Goal: Task Accomplishment & Management: Manage account settings

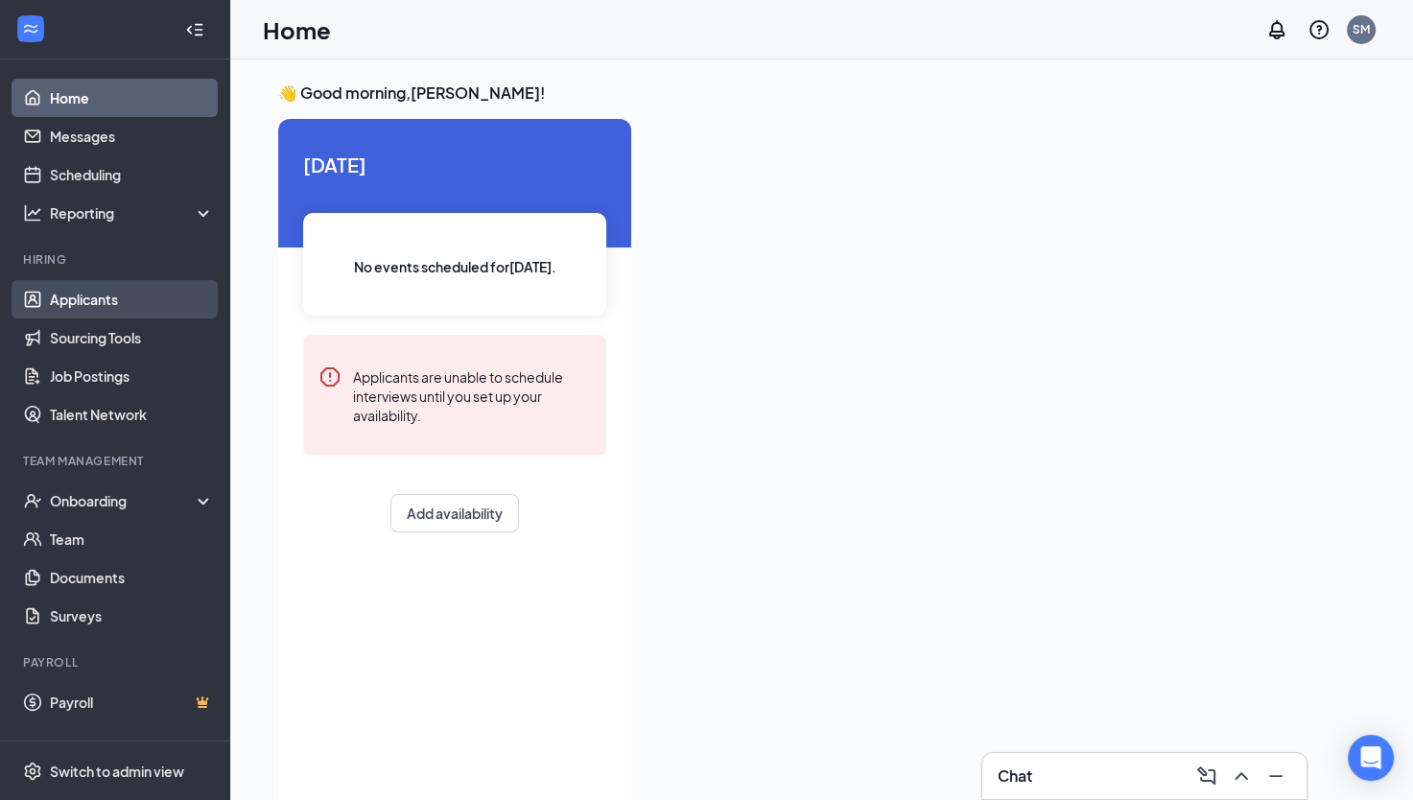
click at [117, 304] on link "Applicants" at bounding box center [132, 299] width 164 height 38
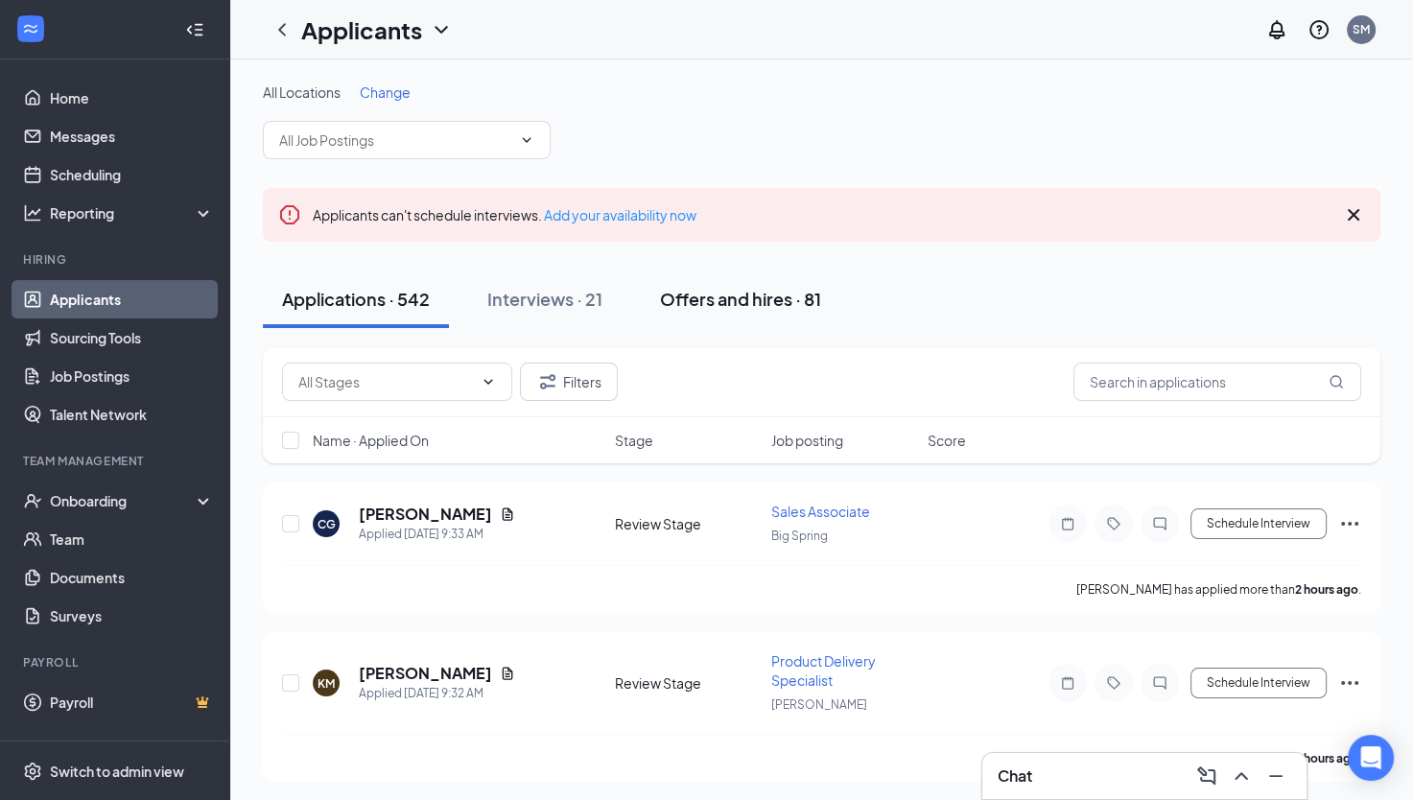
click at [726, 302] on div "Offers and hires · 81" at bounding box center [740, 299] width 161 height 24
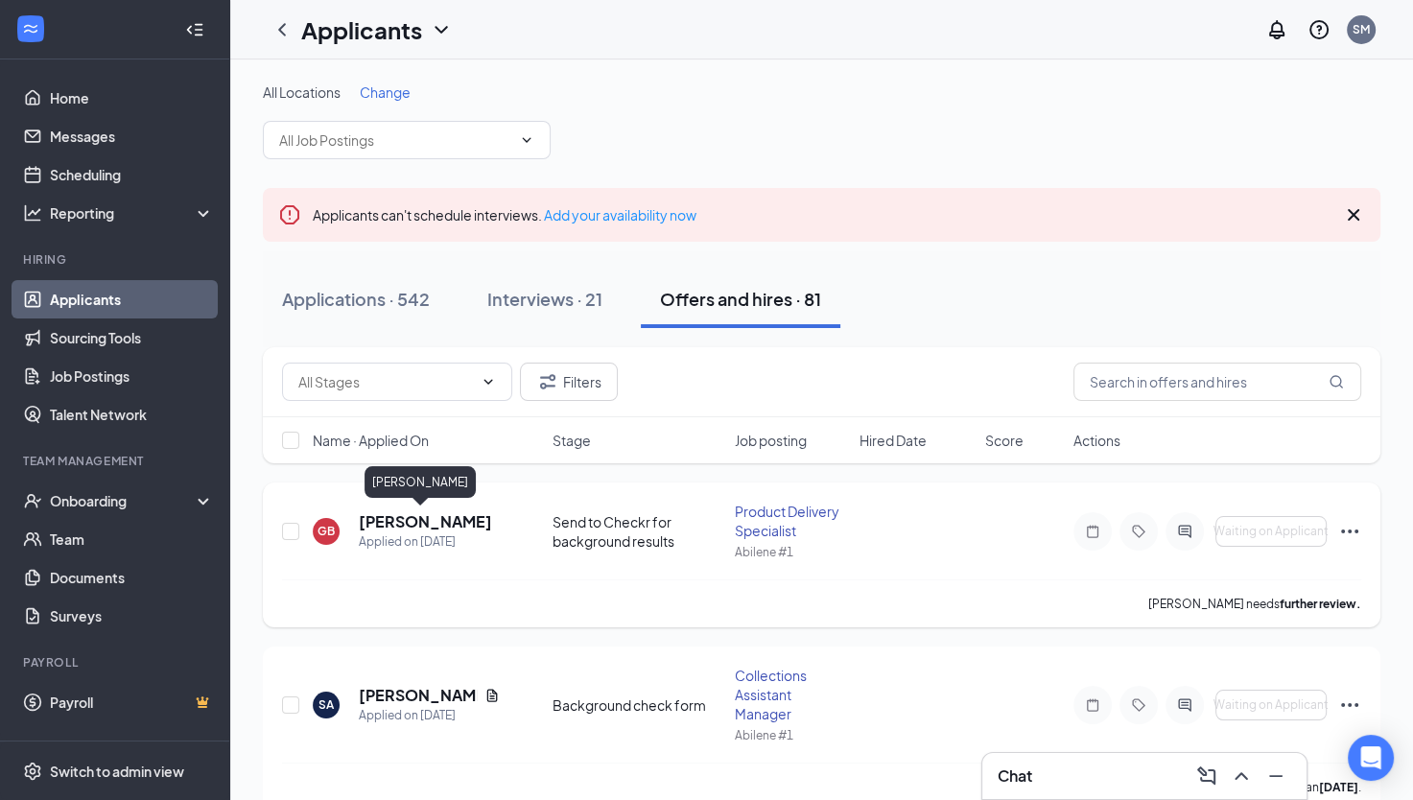
click at [418, 530] on h5 "[PERSON_NAME]" at bounding box center [425, 521] width 133 height 21
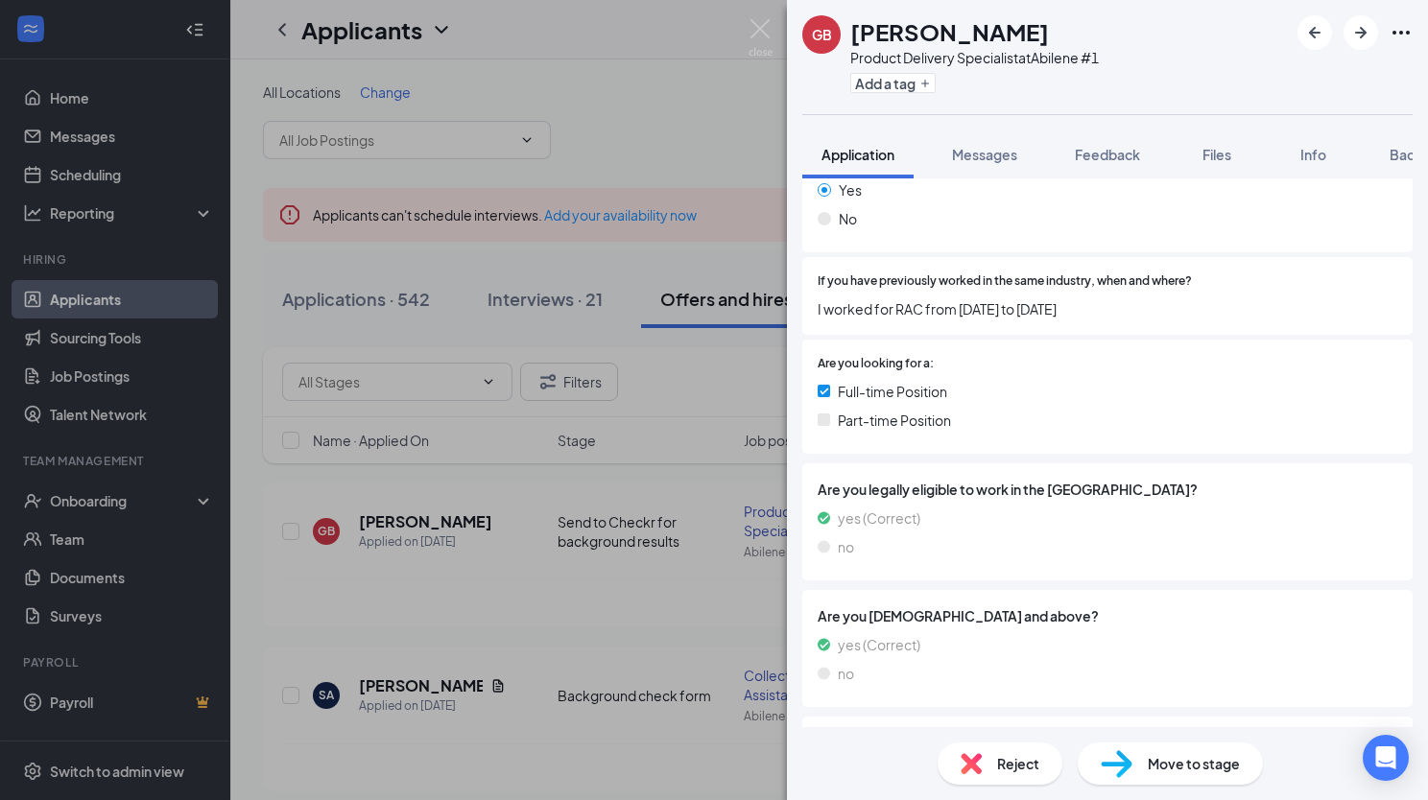
scroll to position [471, 0]
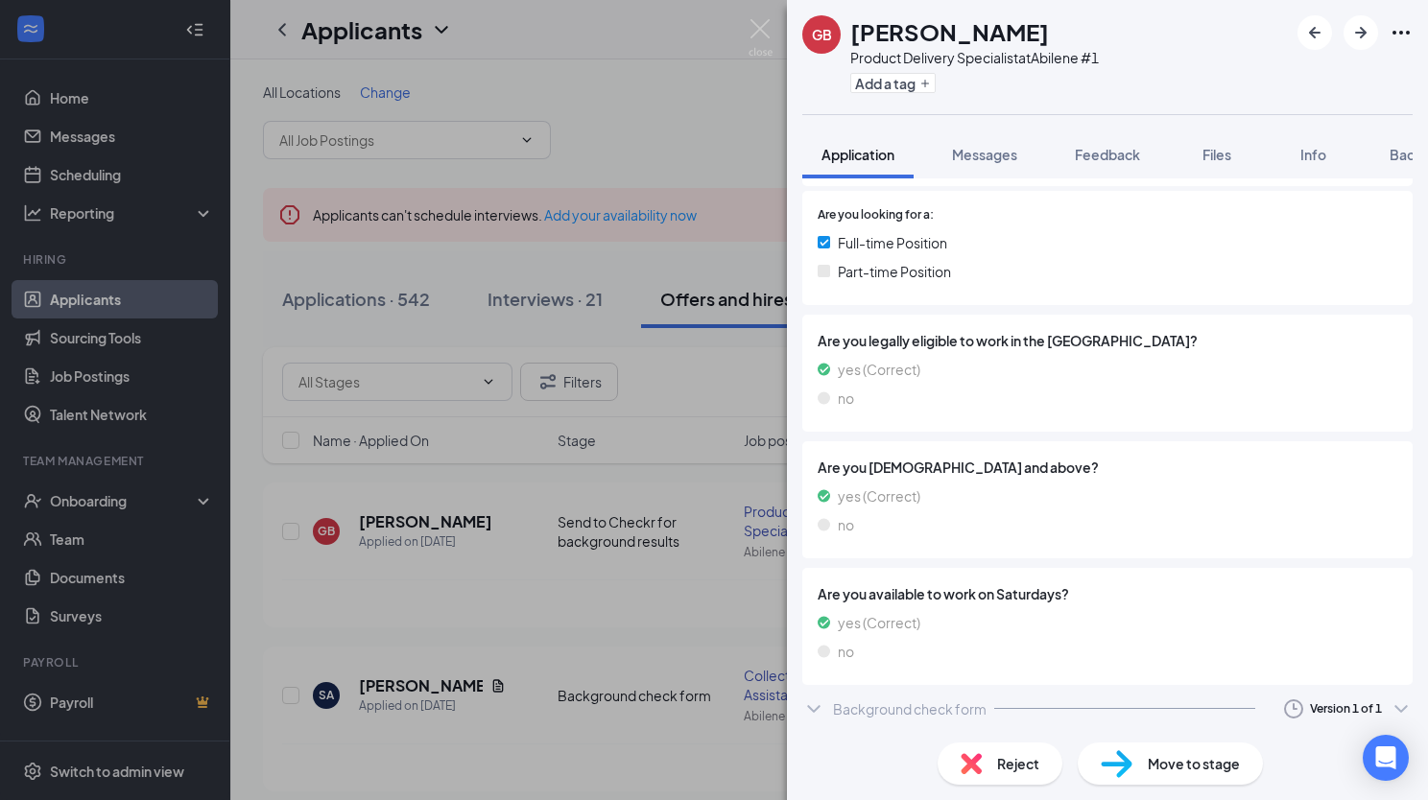
click at [959, 710] on div "Background check form" at bounding box center [910, 708] width 154 height 19
drag, startPoint x: 912, startPoint y: 176, endPoint x: 1033, endPoint y: 179, distance: 121.0
click at [1033, 179] on div "GB [PERSON_NAME] Product Delivery Specialist at [GEOGRAPHIC_DATA] #1 Add a tag …" at bounding box center [1107, 400] width 641 height 800
click at [1394, 158] on span "Background" at bounding box center [1428, 154] width 79 height 17
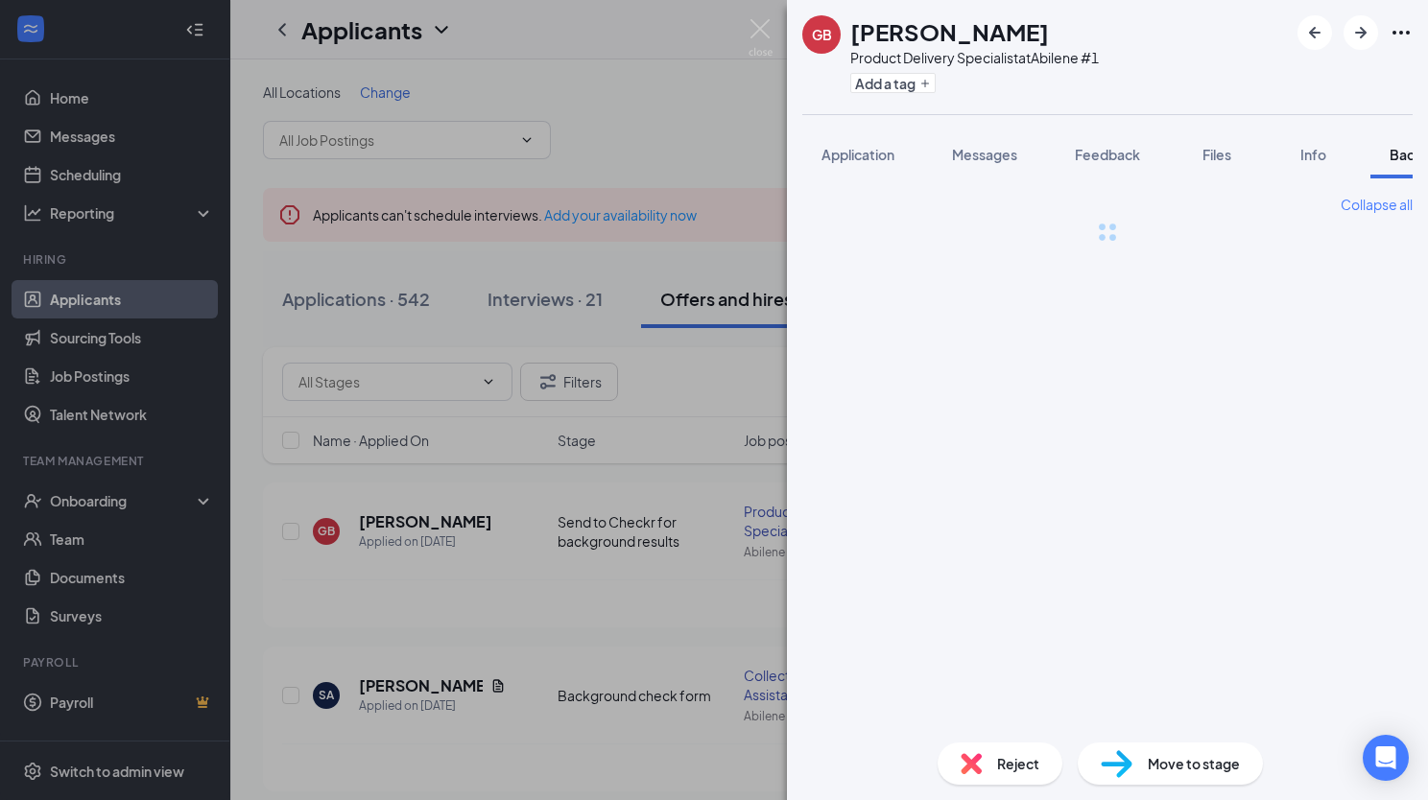
scroll to position [0, 78]
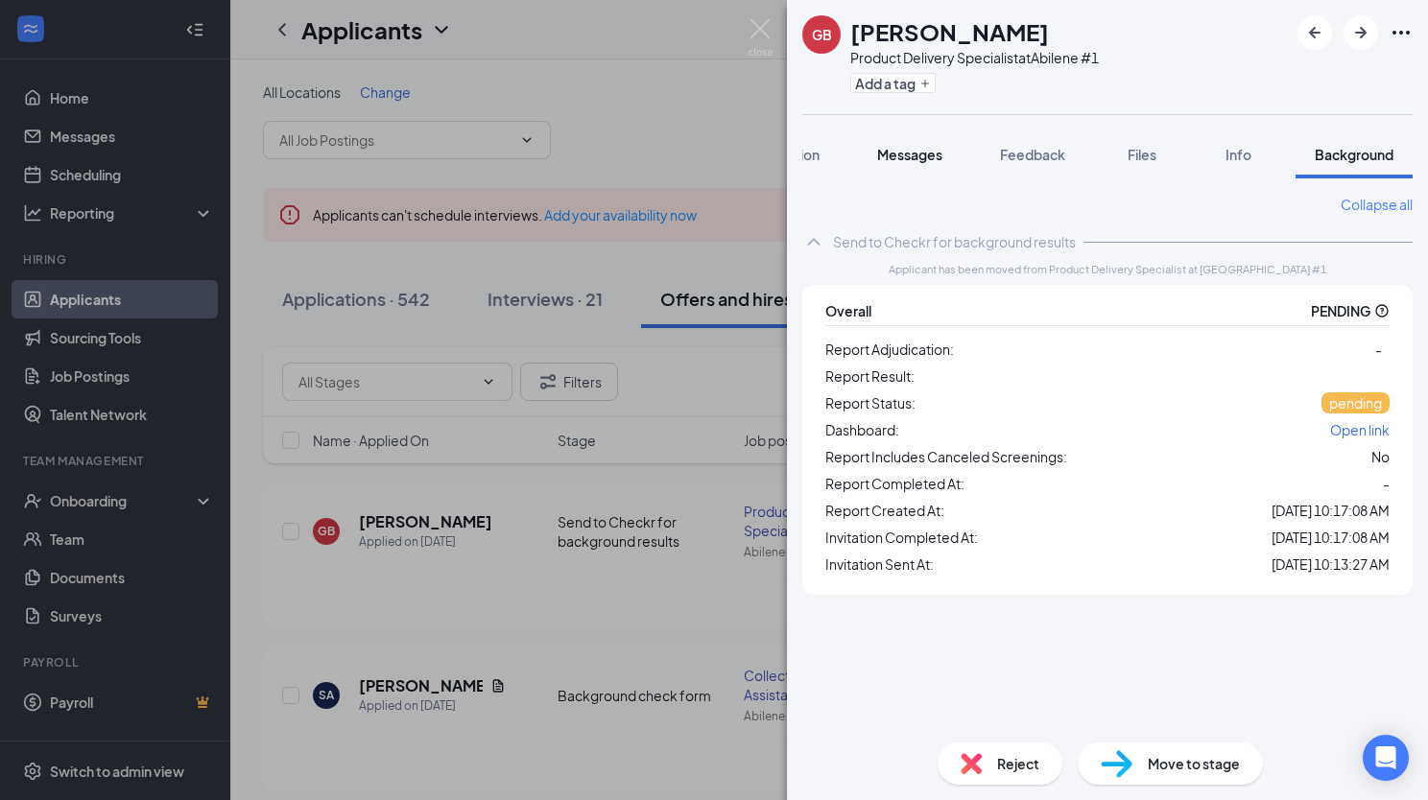
click at [902, 159] on span "Messages" at bounding box center [909, 154] width 65 height 17
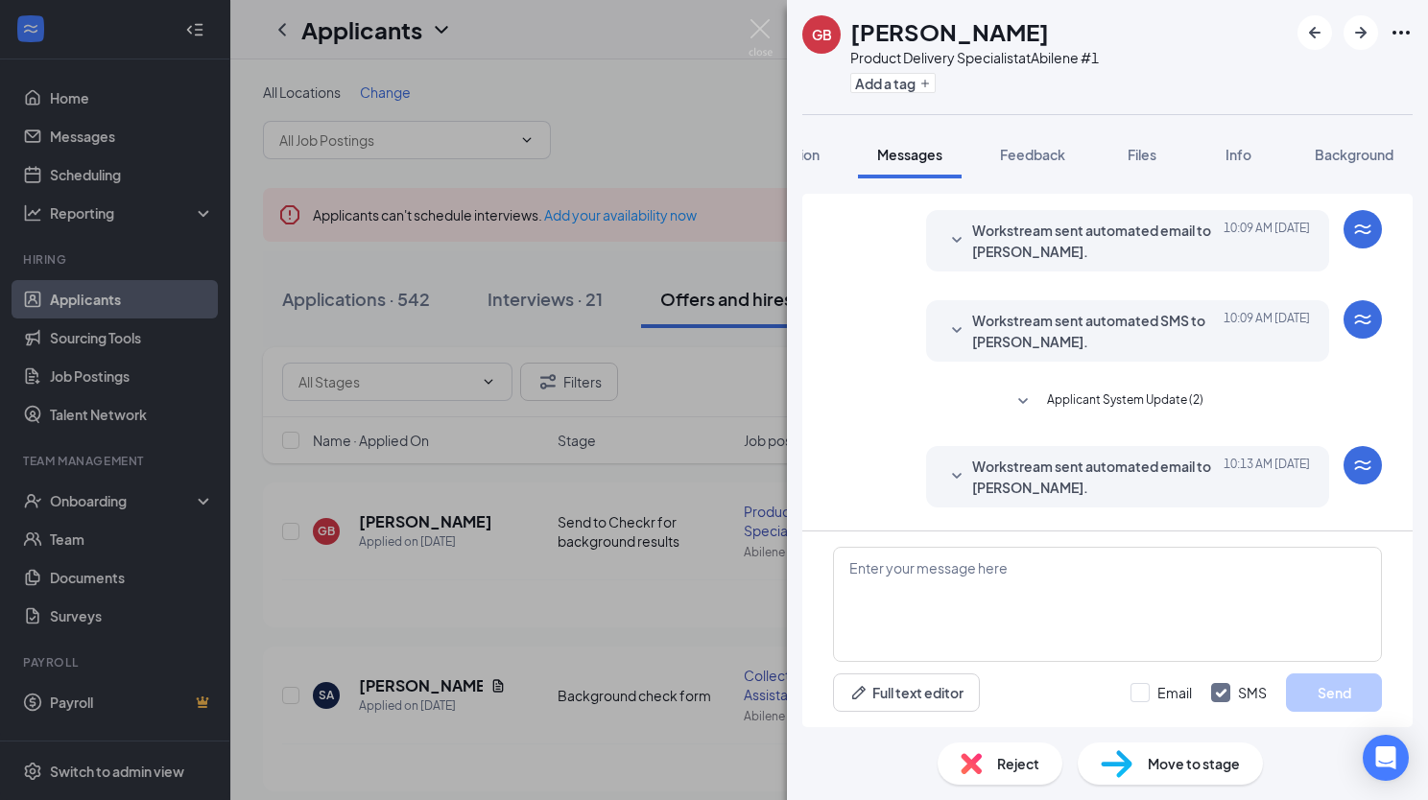
scroll to position [286, 0]
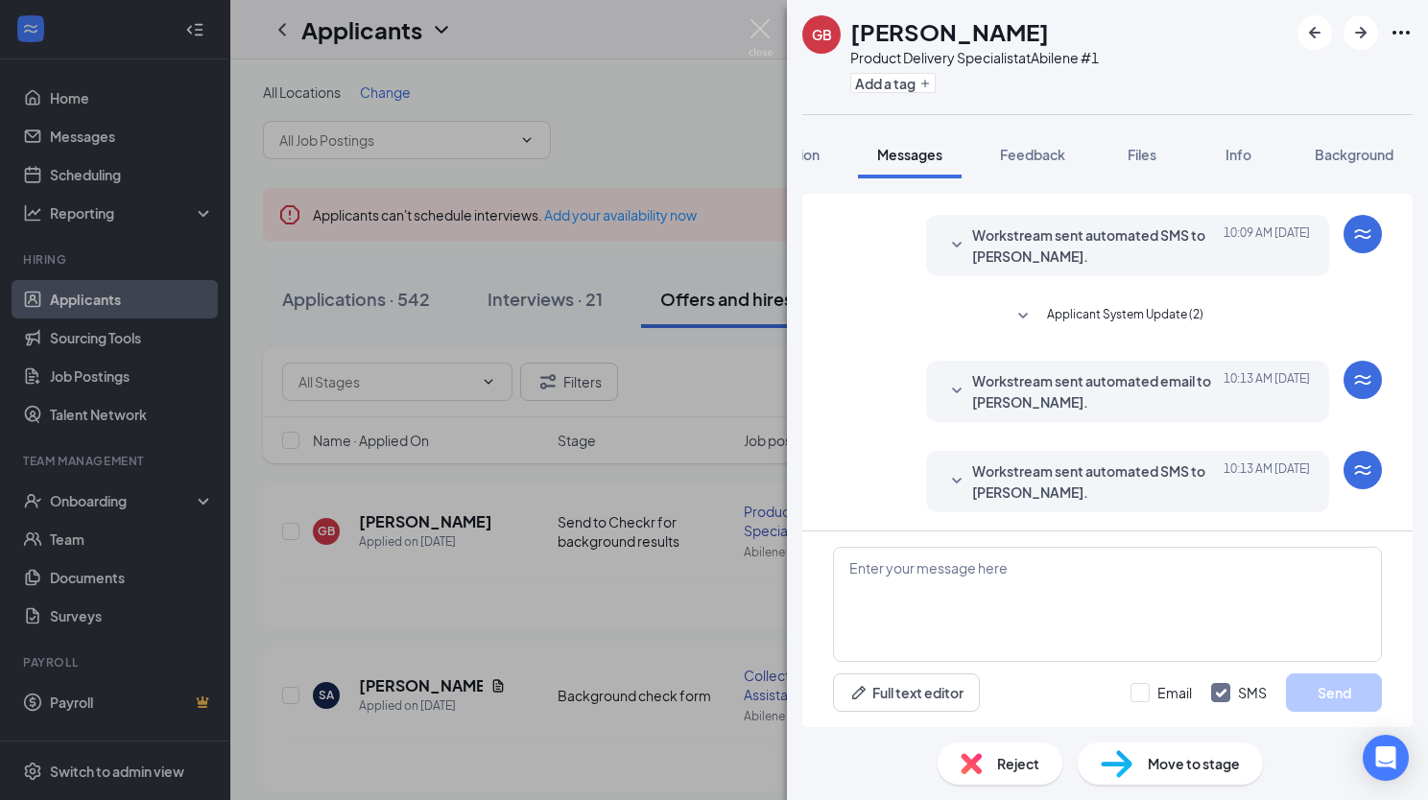
click at [1167, 309] on span "Applicant System Update (2)" at bounding box center [1125, 316] width 156 height 23
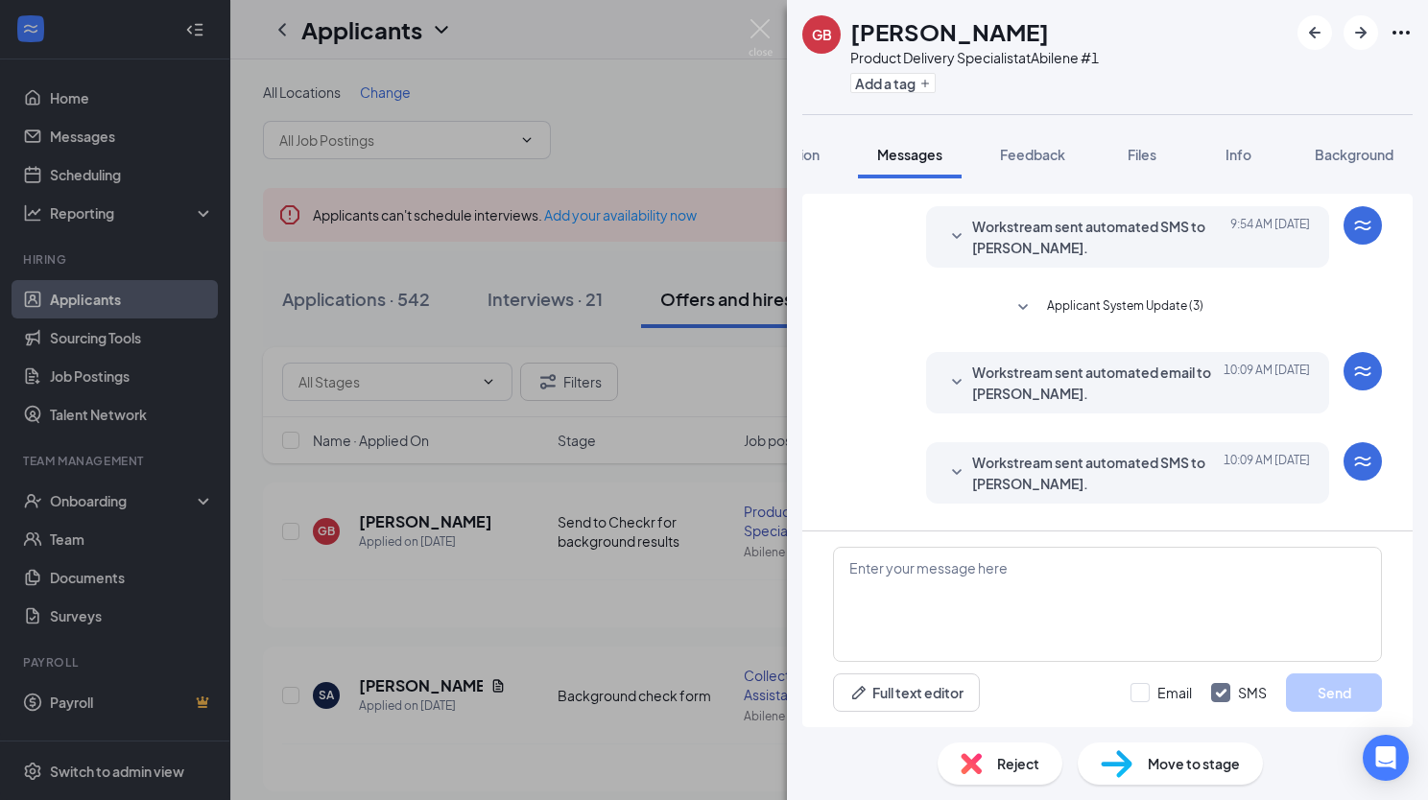
scroll to position [55, 0]
click at [1148, 308] on span "Applicant System Update (3)" at bounding box center [1125, 311] width 156 height 23
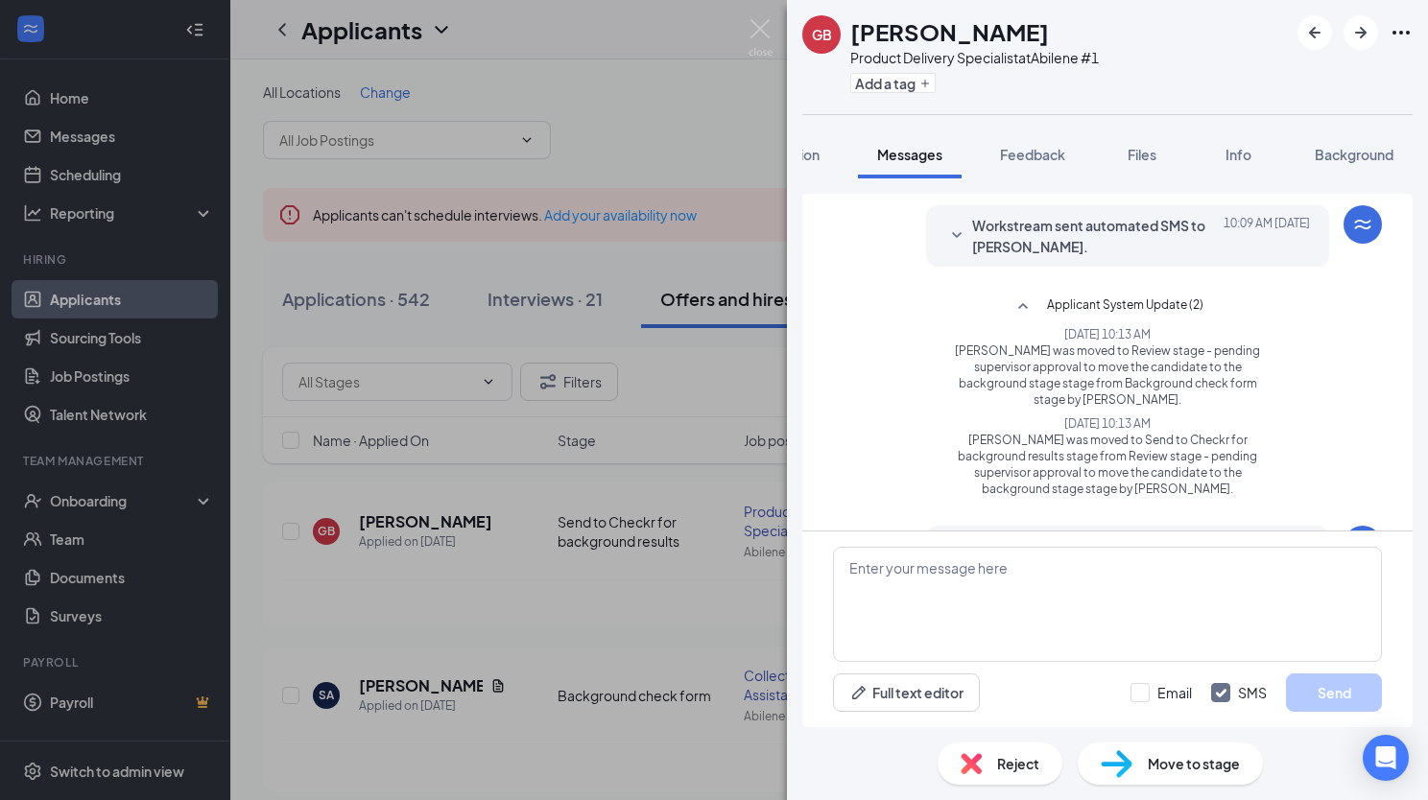
scroll to position [495, 0]
